Goal: Task Accomplishment & Management: Use online tool/utility

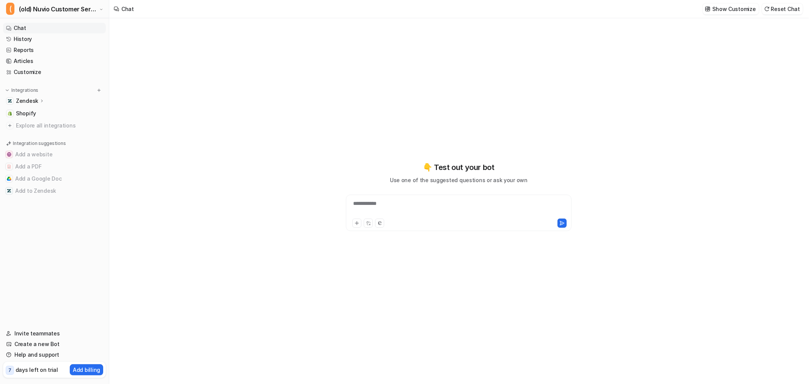
type textarea "**********"
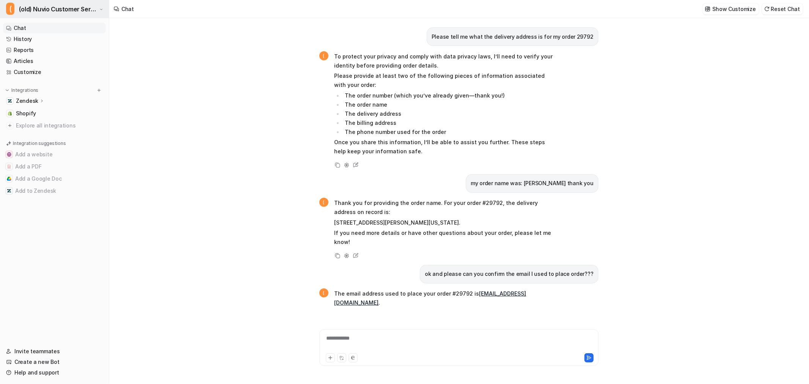
click at [47, 9] on span "(old) Nuvio Customer Service Expert Bot" at bounding box center [58, 9] width 78 height 11
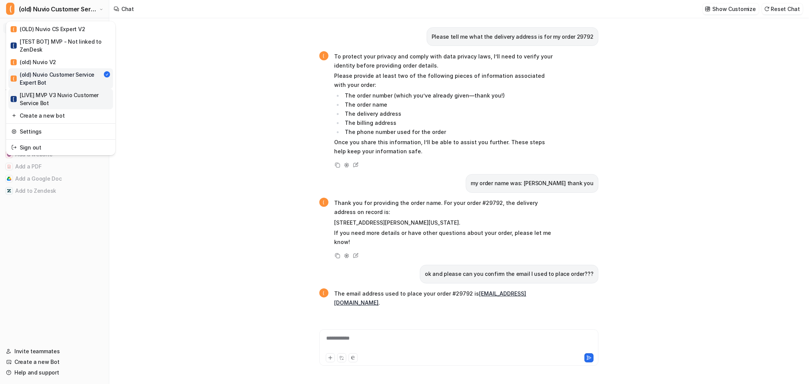
click at [44, 96] on div "[ [LIVE] MVP V3 Nuvio Customer Service Bot" at bounding box center [61, 99] width 100 height 16
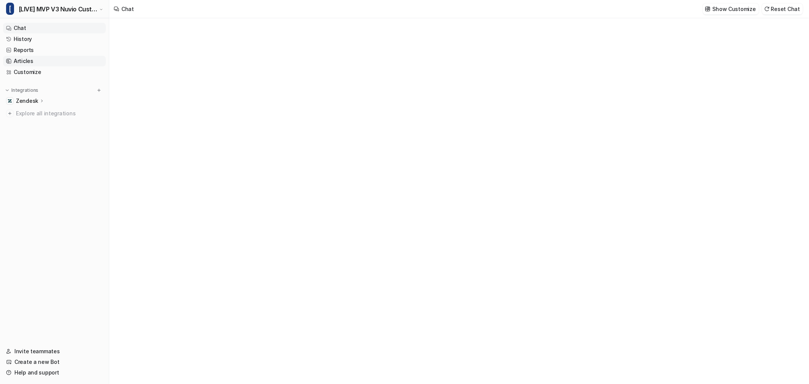
type textarea "**********"
click at [27, 72] on link "Customize" at bounding box center [54, 72] width 103 height 11
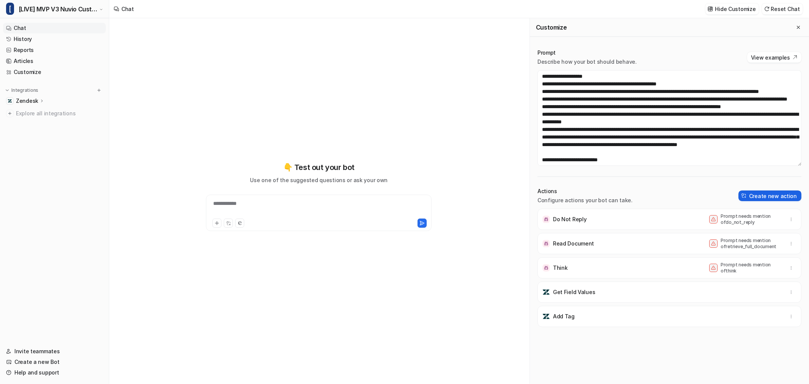
click at [770, 195] on button "Create new action" at bounding box center [769, 195] width 63 height 11
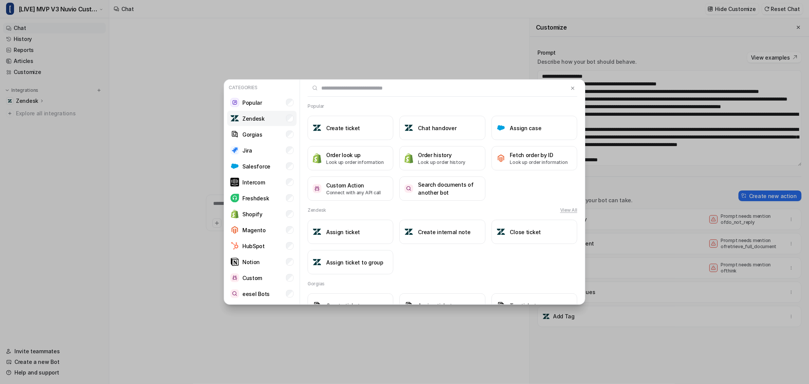
click at [256, 119] on p "Zendesk" at bounding box center [253, 118] width 22 height 8
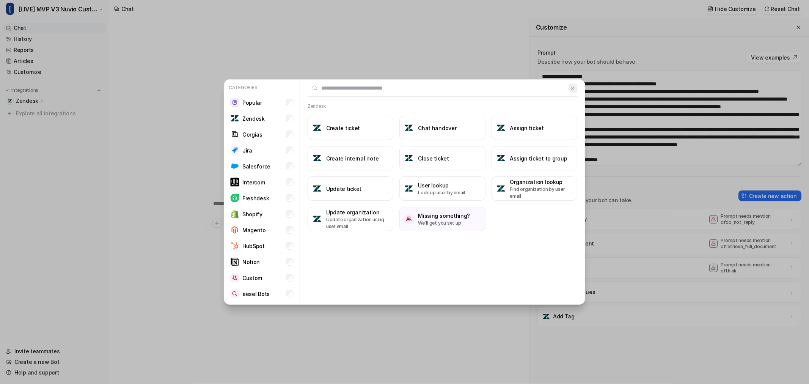
click at [575, 90] on button at bounding box center [572, 87] width 9 height 9
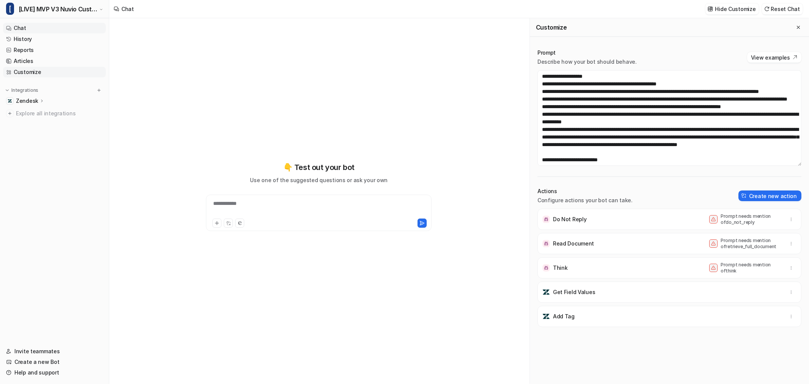
click at [34, 71] on link "Customize" at bounding box center [54, 72] width 103 height 11
click at [600, 100] on textarea at bounding box center [669, 118] width 264 height 96
click at [795, 27] on icon "Close flyout" at bounding box center [797, 27] width 5 height 5
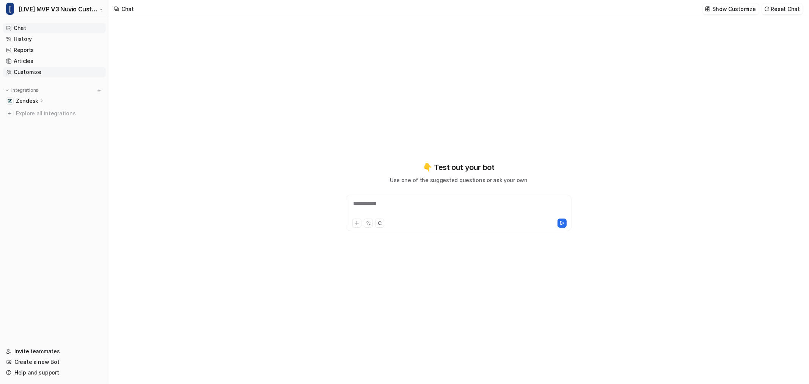
click at [29, 73] on link "Customize" at bounding box center [54, 72] width 103 height 11
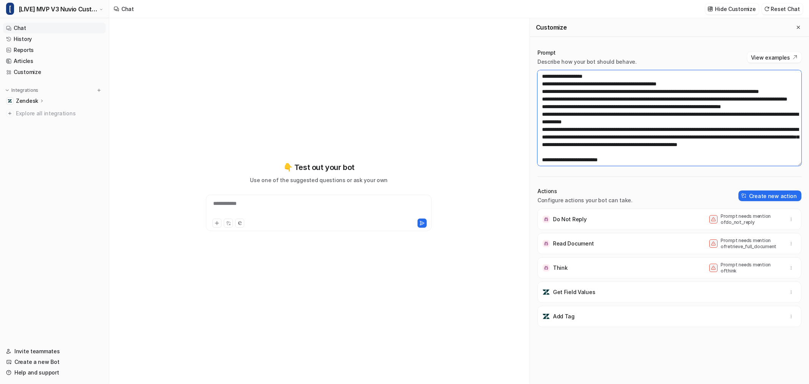
click at [635, 108] on textarea at bounding box center [669, 118] width 264 height 96
type textarea "**********"
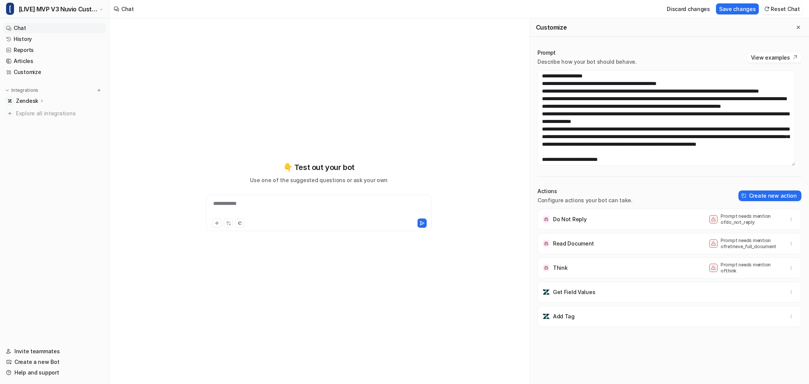
click at [517, 136] on div "**********" at bounding box center [318, 200] width 419 height 365
click at [741, 12] on button "Save changes" at bounding box center [737, 8] width 43 height 11
click at [647, 126] on textarea at bounding box center [665, 118] width 257 height 96
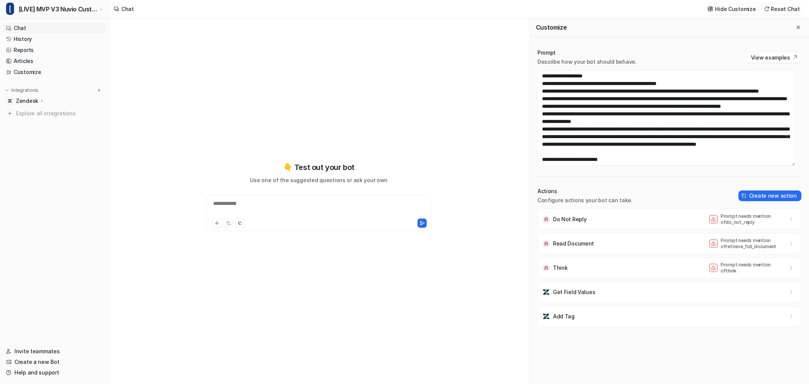
click at [459, 127] on div "**********" at bounding box center [318, 200] width 291 height 365
click at [797, 23] on div "Customize" at bounding box center [669, 27] width 279 height 19
click at [793, 24] on button "Close flyout" at bounding box center [797, 27] width 9 height 9
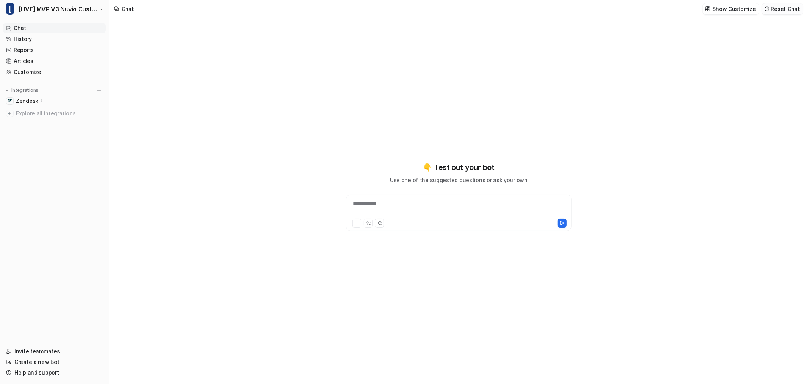
click at [791, 6] on button "Reset Chat" at bounding box center [782, 8] width 41 height 11
click at [28, 38] on link "History" at bounding box center [54, 39] width 103 height 11
type textarea "**********"
click at [25, 39] on link "History" at bounding box center [54, 39] width 103 height 11
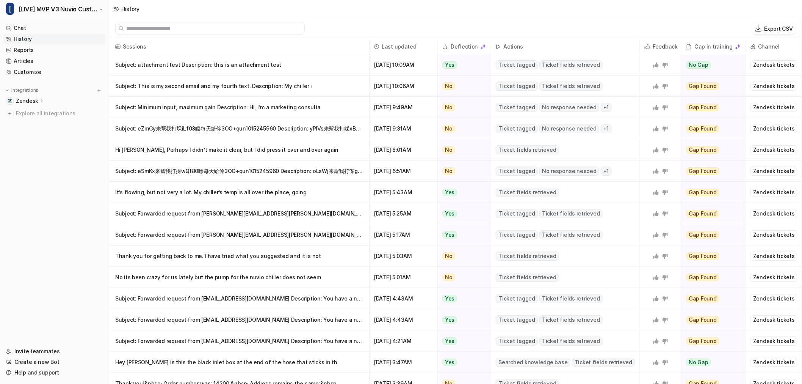
drag, startPoint x: 547, startPoint y: 179, endPoint x: 387, endPoint y: 20, distance: 226.0
click at [387, 20] on div "Export CSV" at bounding box center [455, 28] width 693 height 21
click at [231, 63] on p "Subject: attachment test Description: this is an attachment test" at bounding box center [239, 64] width 248 height 21
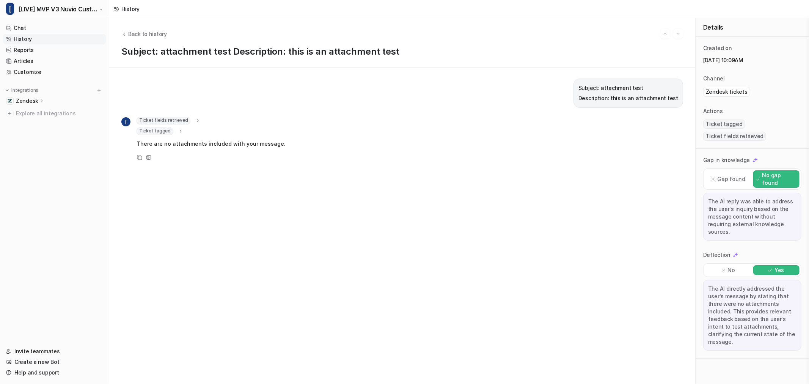
click at [187, 119] on span "Ticket fields retrieved" at bounding box center [163, 121] width 54 height 8
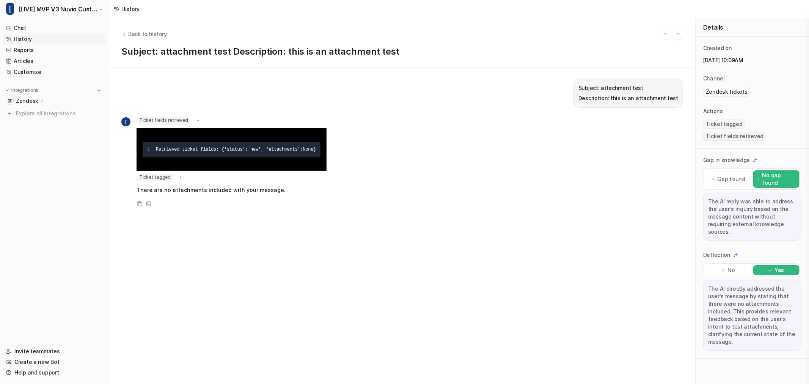
click at [187, 119] on span "Ticket fields retrieved" at bounding box center [163, 121] width 54 height 8
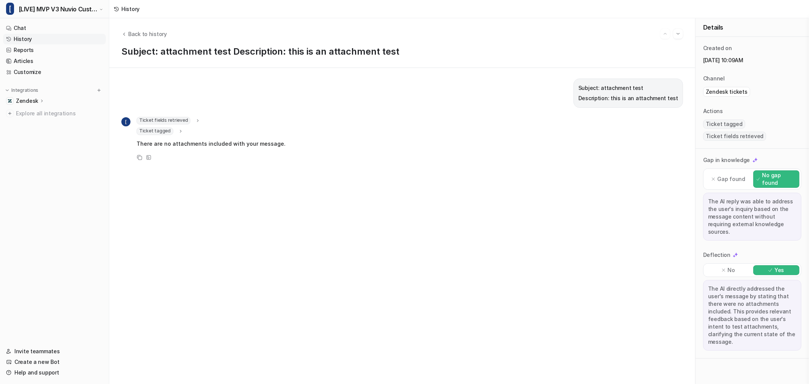
click at [178, 132] on icon at bounding box center [180, 131] width 5 height 6
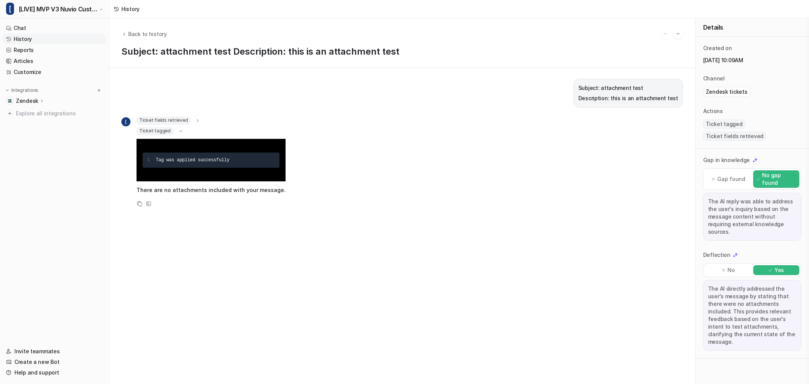
click at [178, 132] on icon at bounding box center [181, 131] width 6 height 5
